Goal: Transaction & Acquisition: Purchase product/service

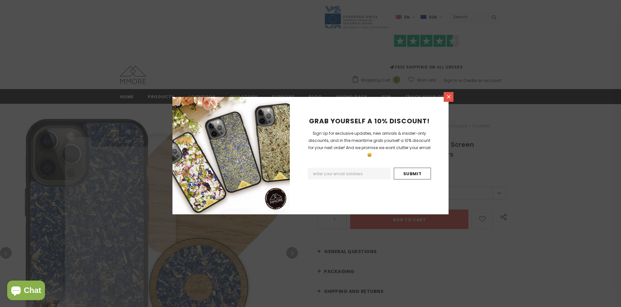
click at [449, 97] on icon at bounding box center [449, 97] width 4 height 4
